Goal: Task Accomplishment & Management: Manage account settings

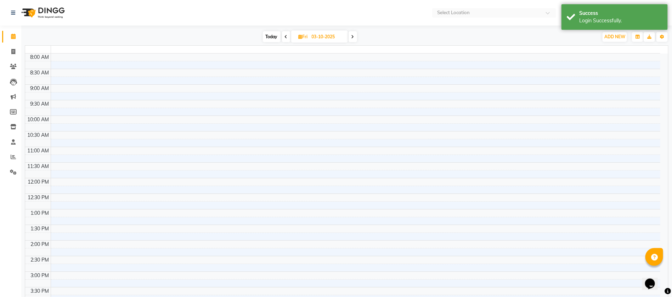
select select "en"
click at [15, 138] on span at bounding box center [13, 142] width 12 height 8
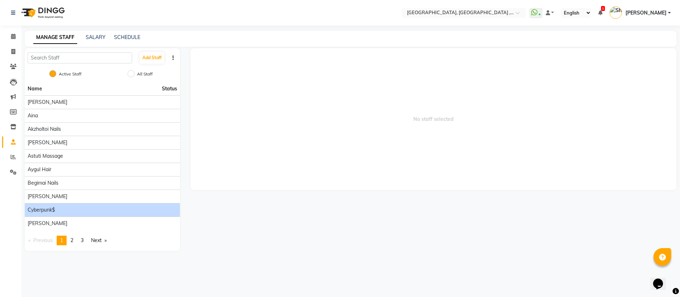
click at [83, 209] on div "cyberpunk$" at bounding box center [102, 209] width 149 height 7
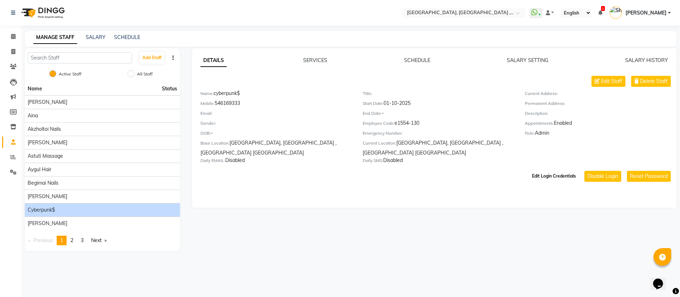
click at [566, 176] on button "Edit Login Credentials" at bounding box center [554, 176] width 50 height 12
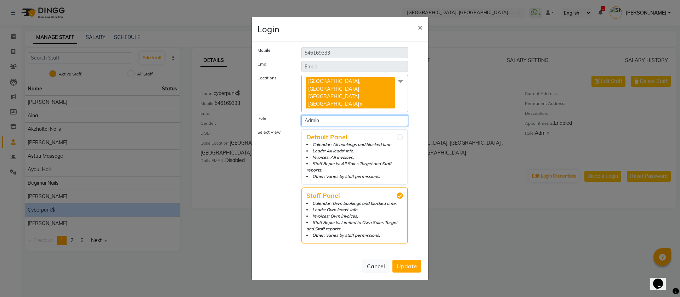
click at [368, 117] on select "Select Role Receptionist Admin Stylist" at bounding box center [354, 120] width 107 height 11
click at [301, 115] on select "Select Role Receptionist Admin Stylist" at bounding box center [354, 120] width 107 height 11
click at [374, 120] on select "Select Role Receptionist Admin Stylist" at bounding box center [354, 120] width 107 height 11
select select "3292"
click at [301, 115] on select "Select Role Receptionist Admin Stylist" at bounding box center [354, 120] width 107 height 11
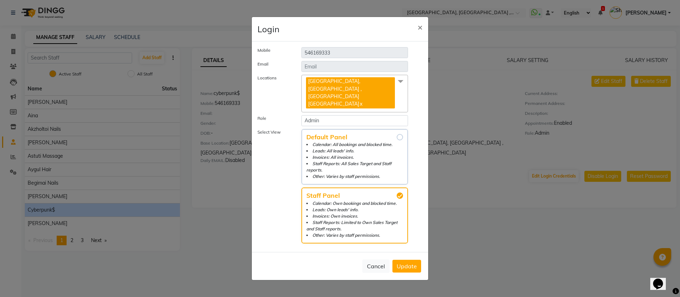
click at [387, 149] on li "Leads: All leads' info." at bounding box center [354, 151] width 97 height 6
click at [397, 140] on input "Default Panel Calendar: All bookings and blocked time. Leads: All leads' info. …" at bounding box center [400, 137] width 6 height 6
radio input "true"
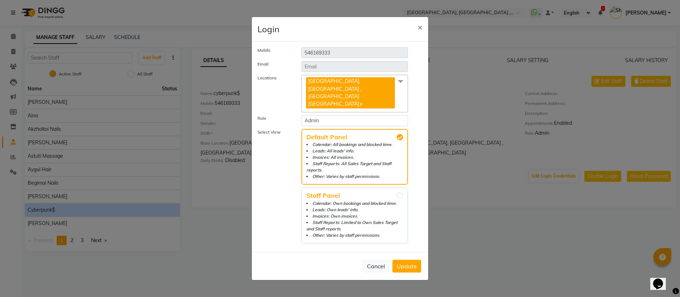
click at [402, 262] on span "Update" at bounding box center [407, 265] width 20 height 7
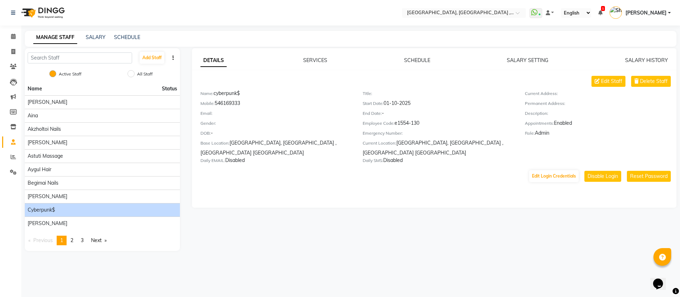
click at [665, 10] on span "[PERSON_NAME]" at bounding box center [645, 12] width 41 height 7
click at [624, 49] on link "Sign out" at bounding box center [634, 50] width 65 height 11
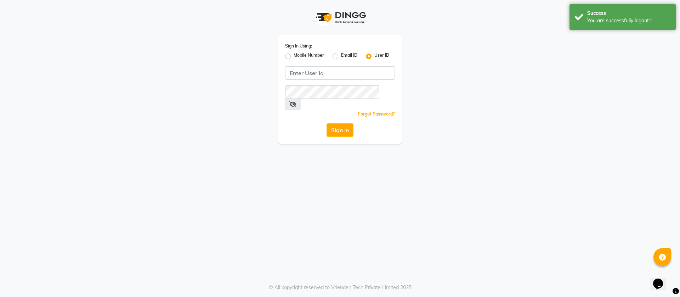
click at [292, 55] on div "Mobile Number" at bounding box center [304, 56] width 39 height 8
click at [294, 56] on label "Mobile Number" at bounding box center [309, 56] width 30 height 8
click at [294, 56] on input "Mobile Number" at bounding box center [296, 54] width 5 height 5
radio input "true"
radio input "false"
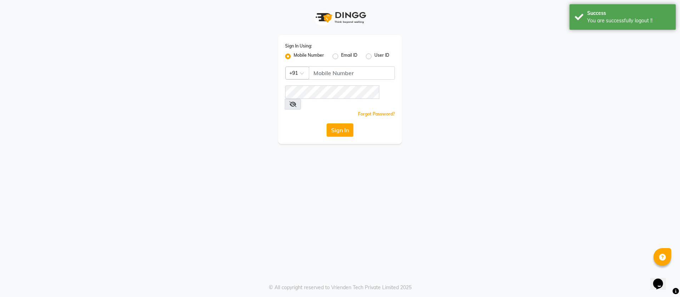
click at [293, 69] on div at bounding box center [297, 72] width 23 height 7
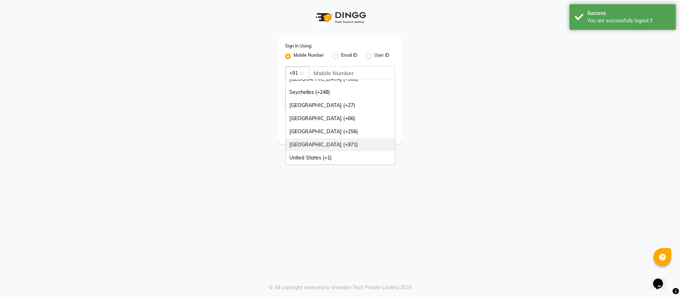
drag, startPoint x: 337, startPoint y: 140, endPoint x: 337, endPoint y: 131, distance: 8.9
click at [337, 141] on div "[GEOGRAPHIC_DATA] (+971)" at bounding box center [340, 144] width 109 height 13
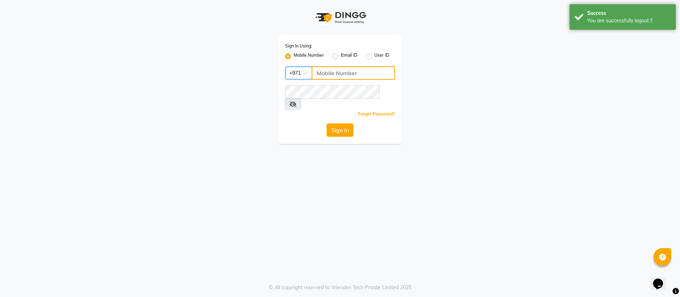
click at [343, 73] on input "Username" at bounding box center [353, 72] width 83 height 13
type input "546169333"
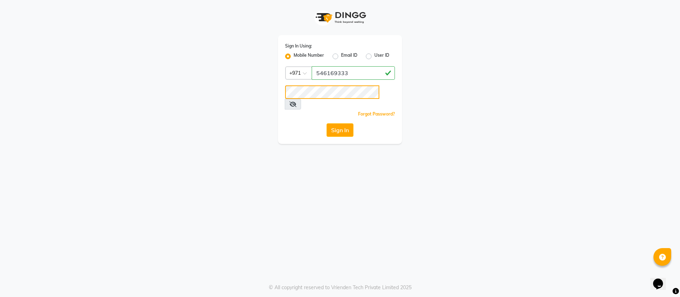
click at [326, 123] on button "Sign In" at bounding box center [339, 129] width 27 height 13
